Goal: Task Accomplishment & Management: Manage account settings

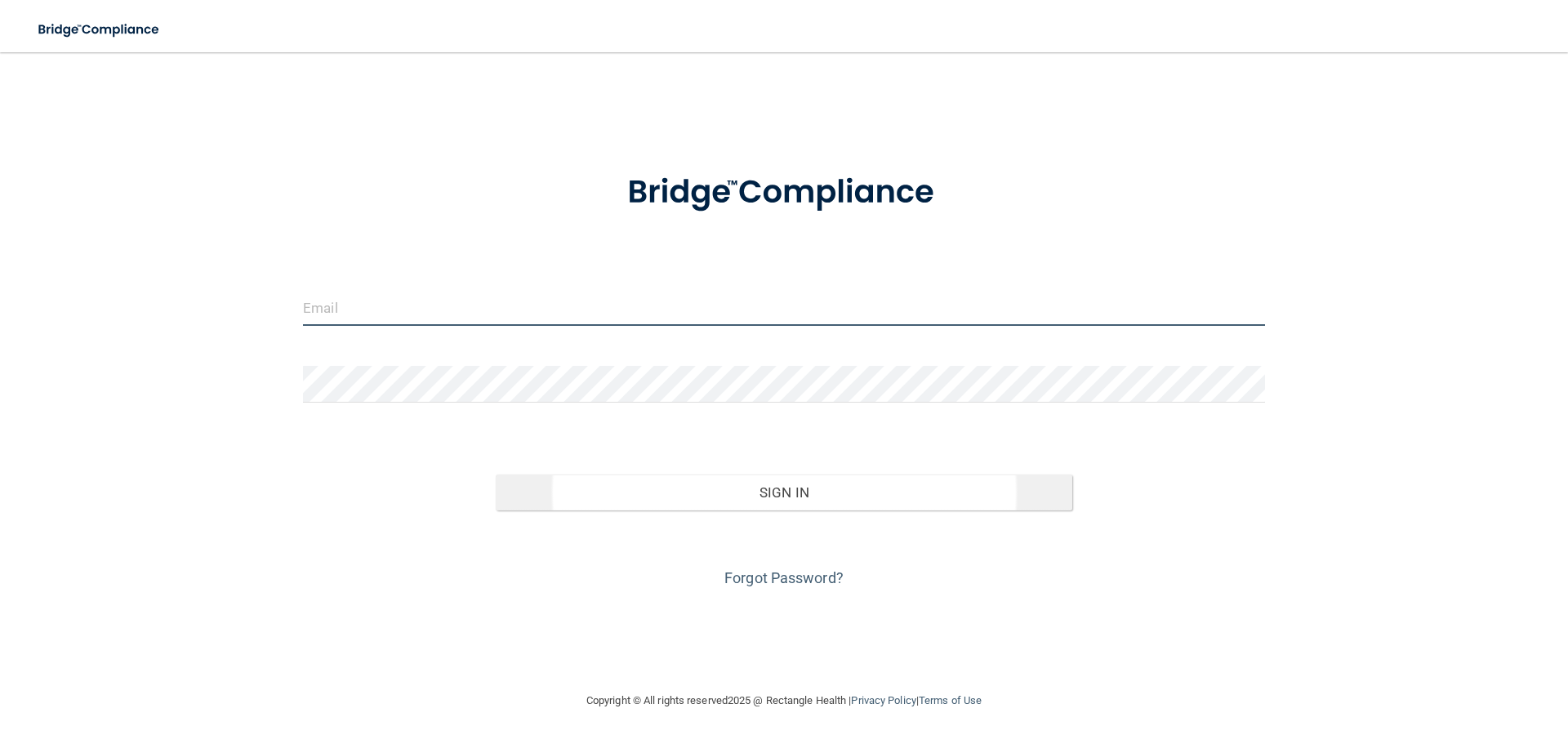
type input "[EMAIL_ADDRESS][DOMAIN_NAME]"
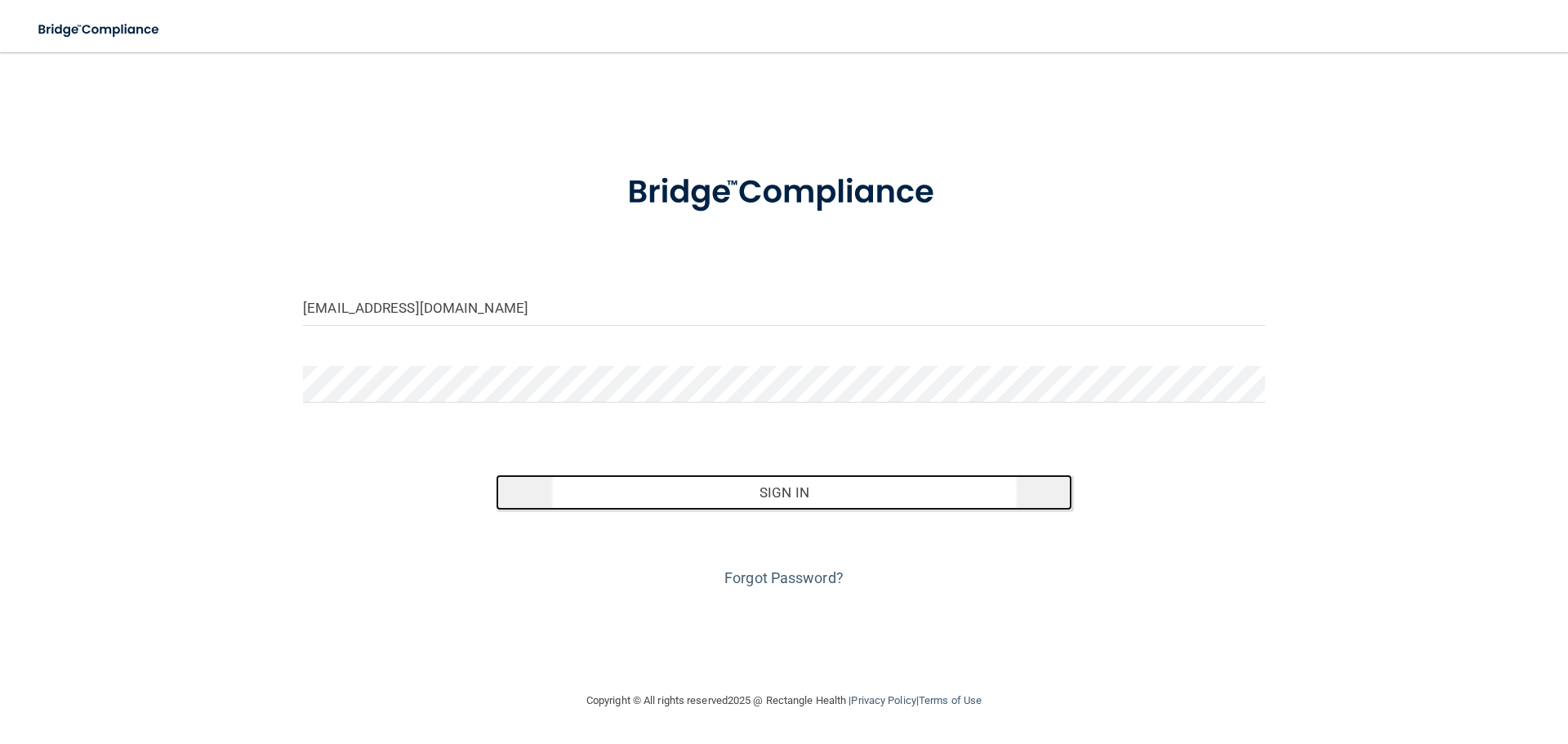
click at [803, 495] on button "Sign In" at bounding box center [784, 492] width 577 height 35
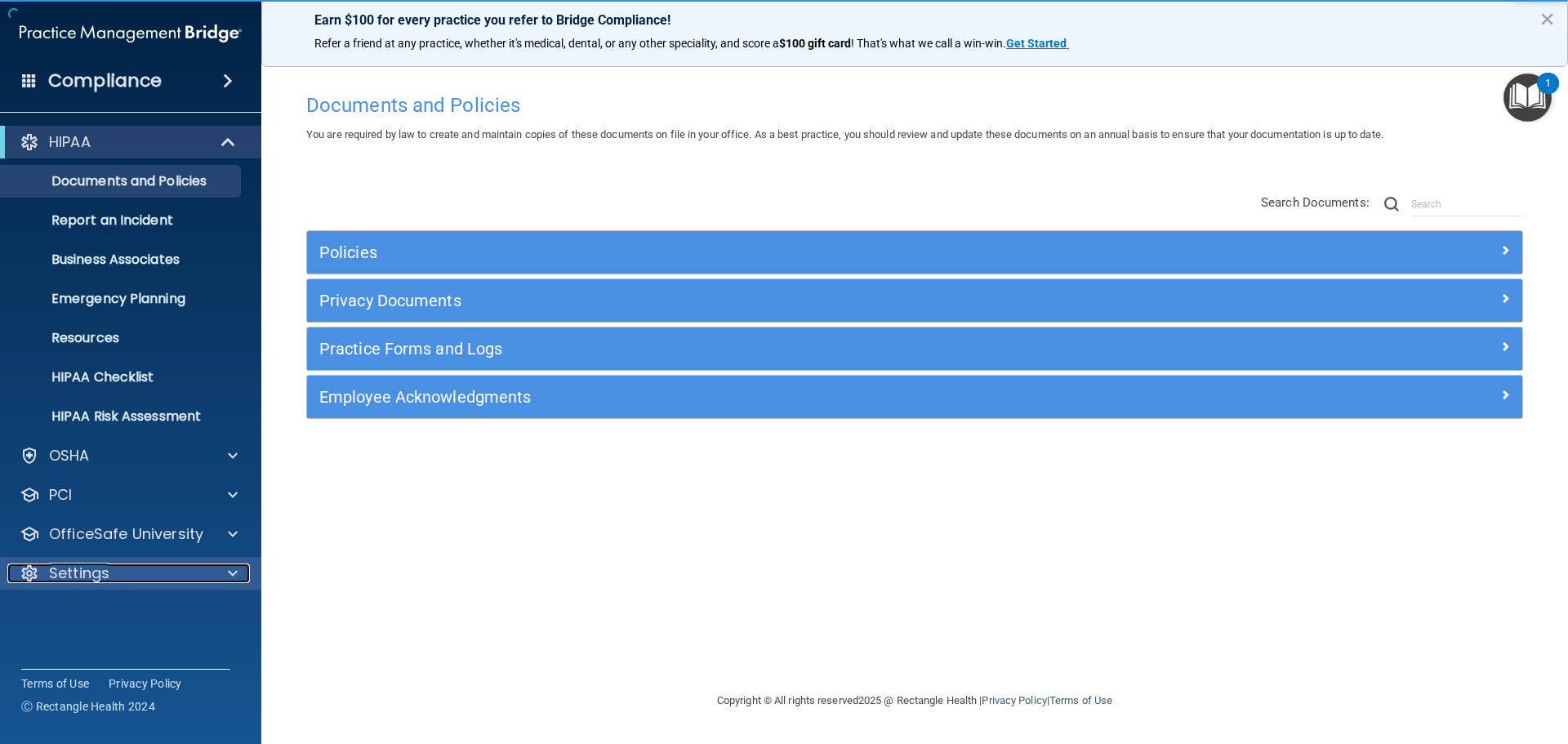
click at [88, 570] on p "Settings" at bounding box center [79, 573] width 60 height 19
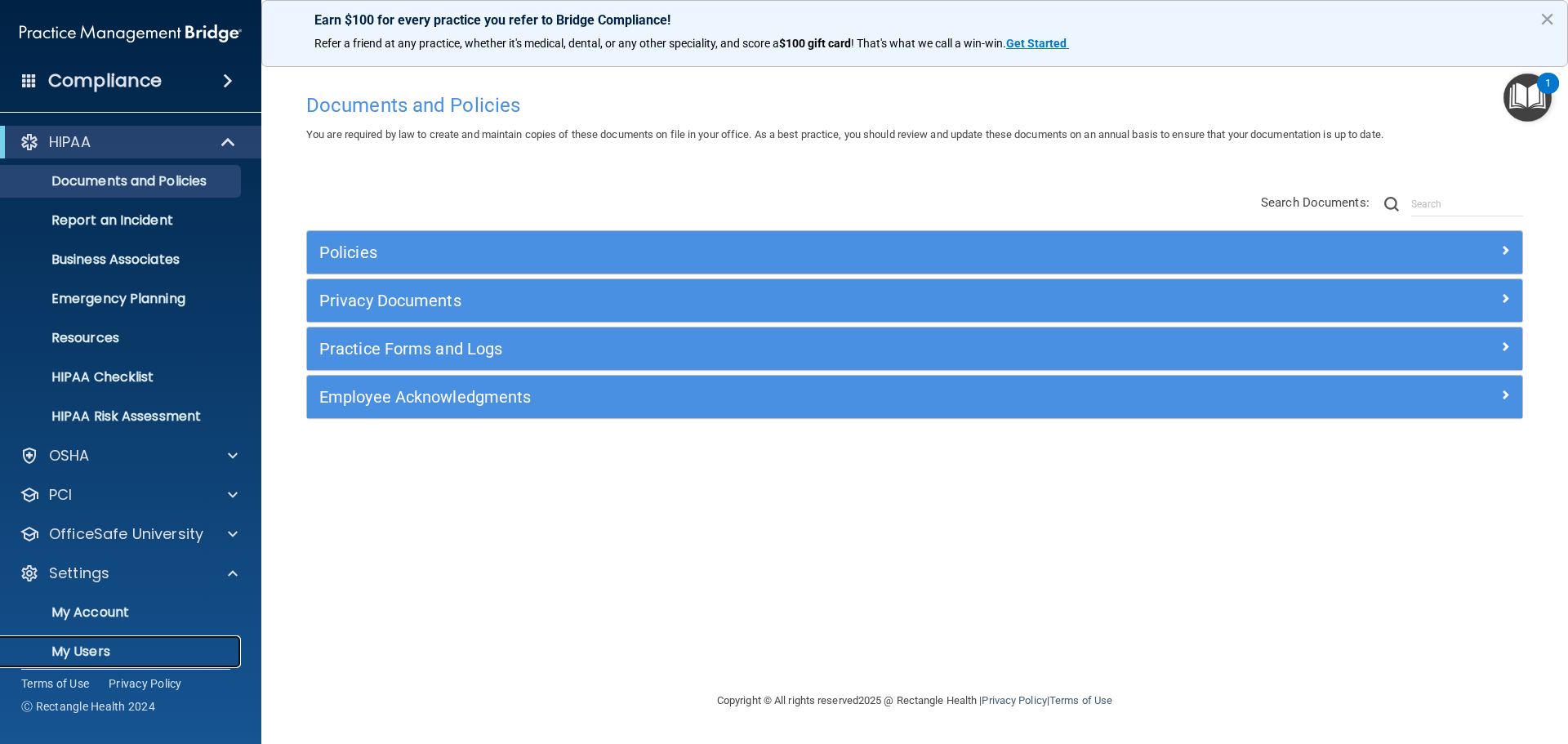
click at [84, 652] on p "My Users" at bounding box center [122, 651] width 223 height 16
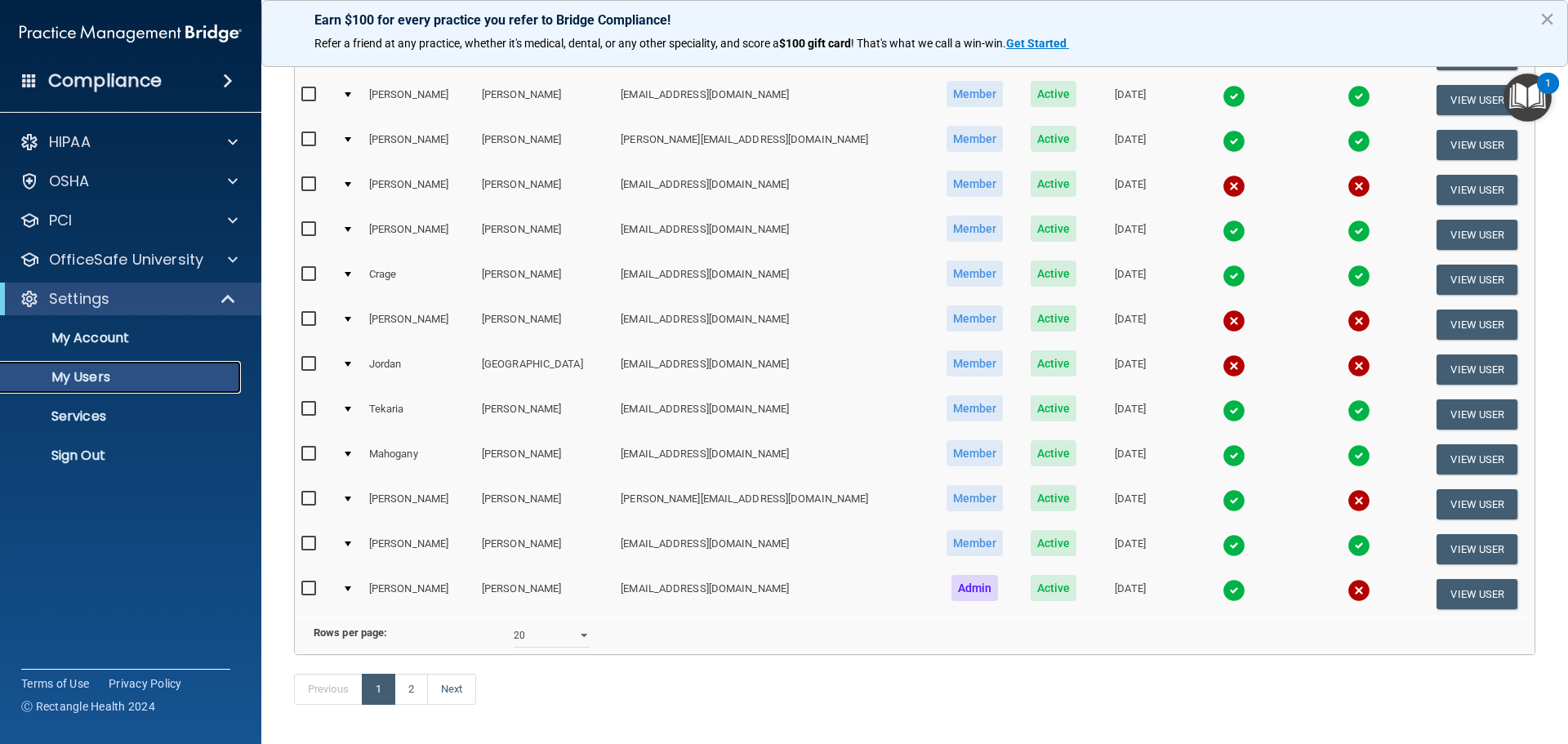
scroll to position [571, 0]
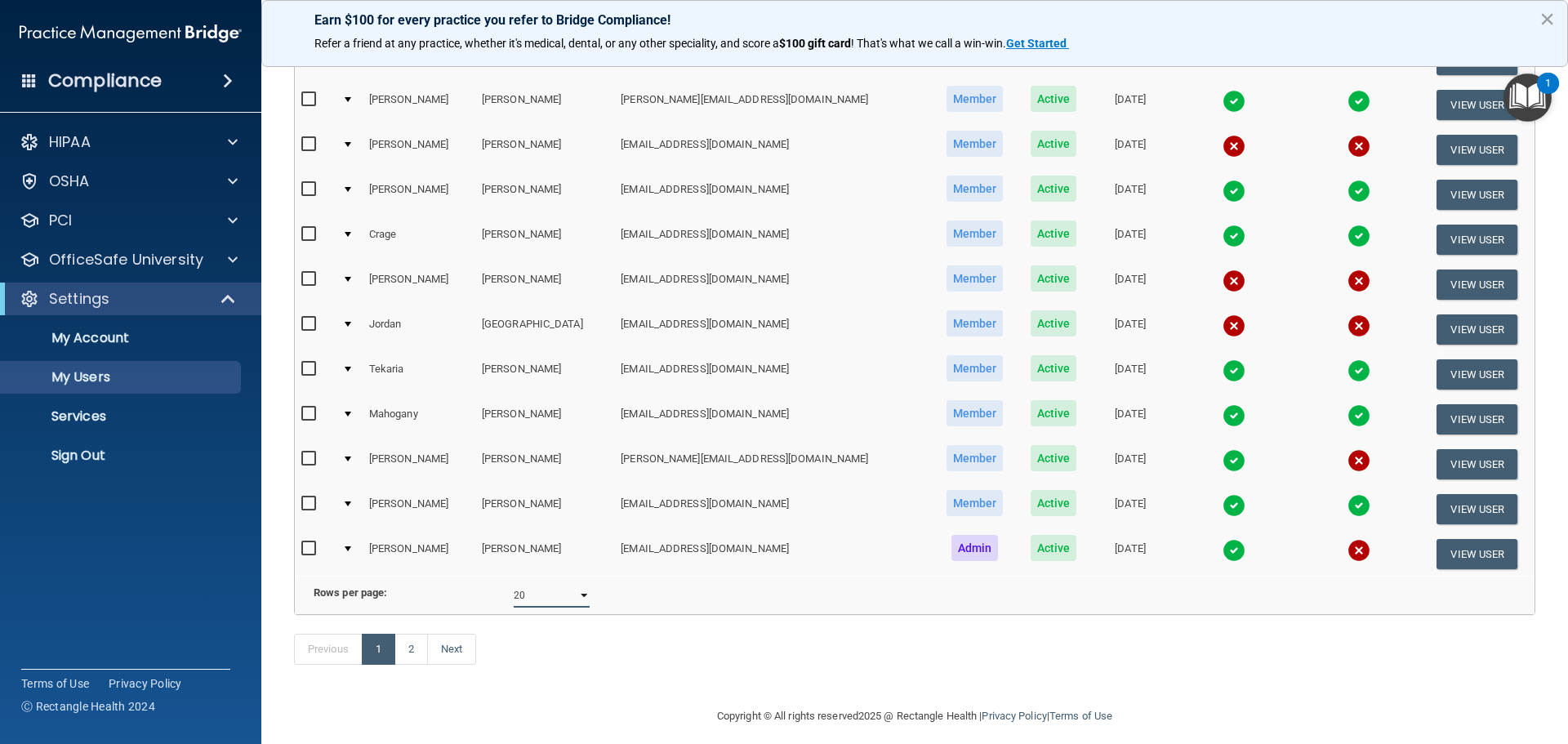
click at [576, 603] on select "10 20 30 40 all" at bounding box center [551, 595] width 76 height 25
select select "30"
click at [514, 595] on select "10 20 30 40 all" at bounding box center [551, 595] width 76 height 25
click at [458, 664] on link "Next" at bounding box center [451, 649] width 49 height 31
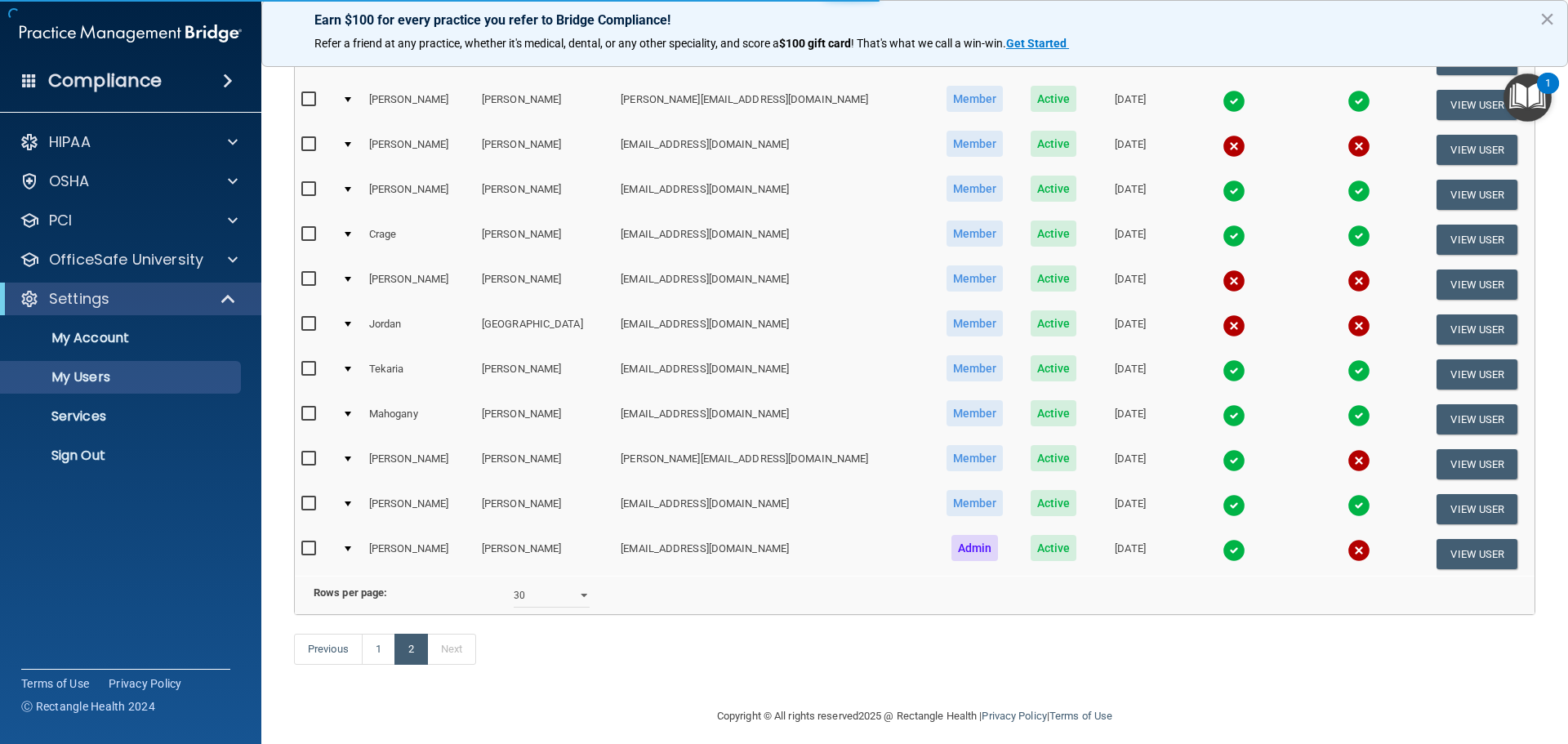
select select "30"
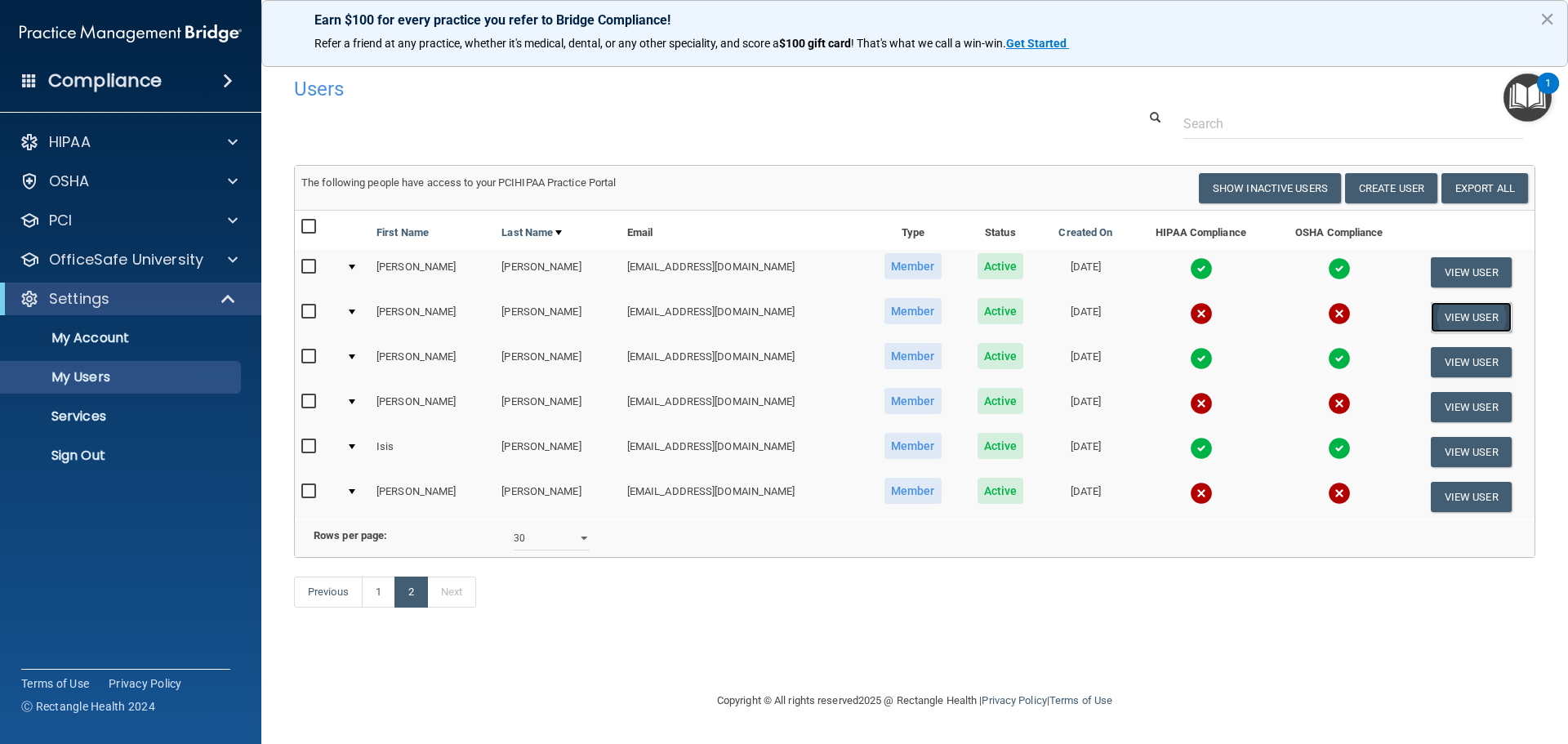
click at [1475, 319] on button "View User" at bounding box center [1471, 317] width 81 height 31
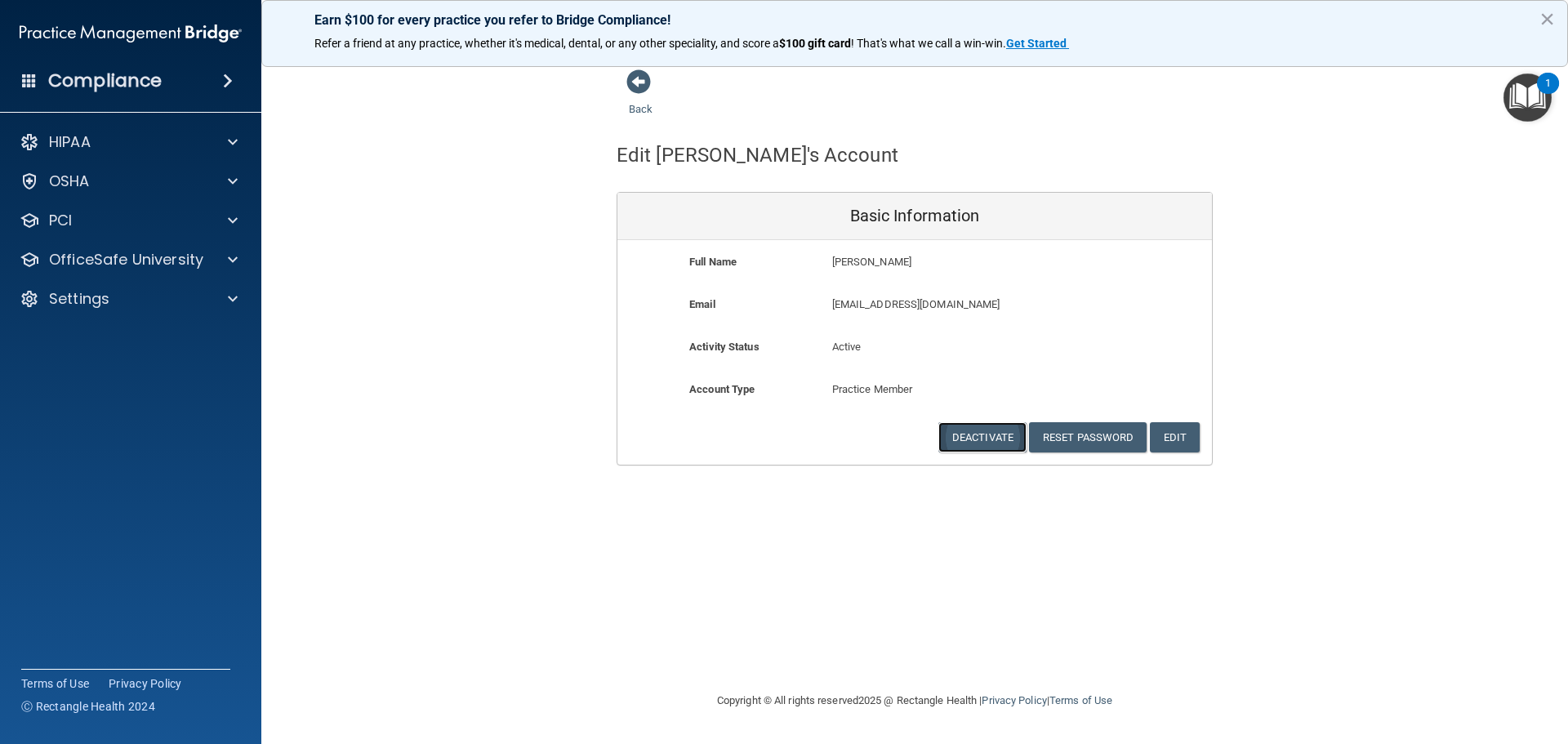
click at [977, 432] on button "Deactivate" at bounding box center [983, 437] width 88 height 31
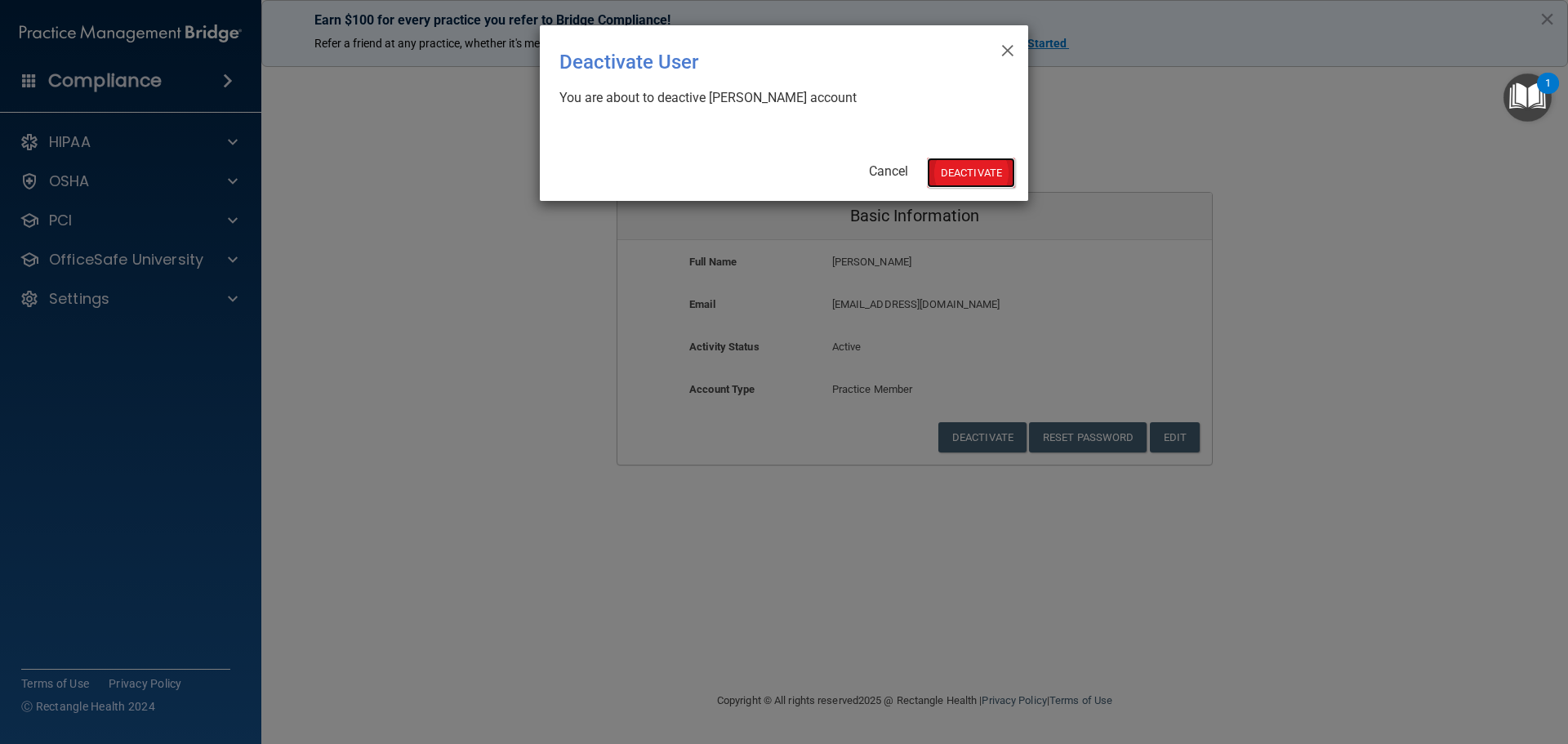
click at [985, 163] on button "Deactivate" at bounding box center [971, 173] width 88 height 31
